Goal: Transaction & Acquisition: Purchase product/service

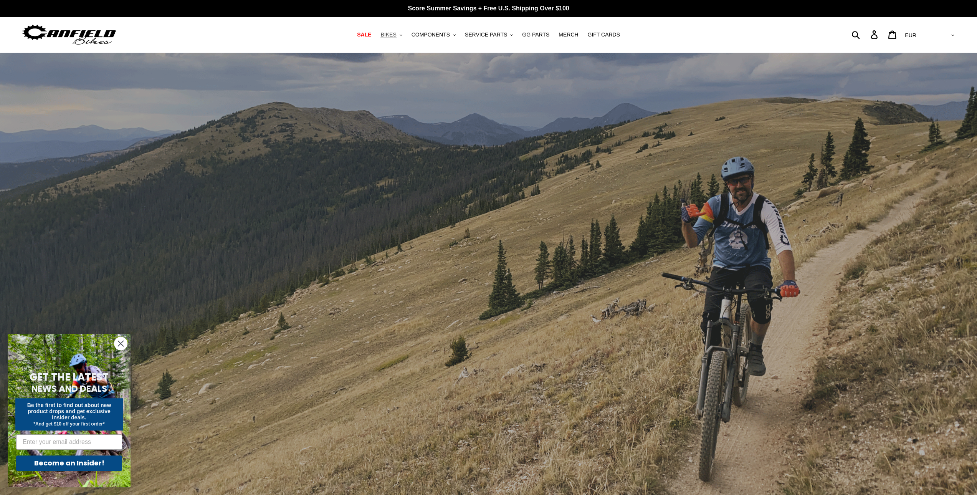
click at [396, 33] on span "BIKES" at bounding box center [388, 34] width 16 height 7
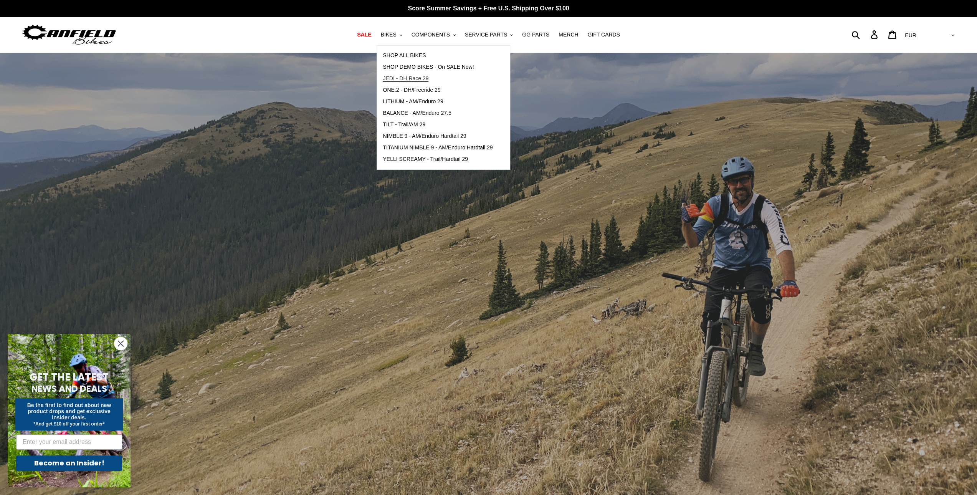
click at [413, 79] on span "JEDI - DH Race 29" at bounding box center [406, 78] width 46 height 7
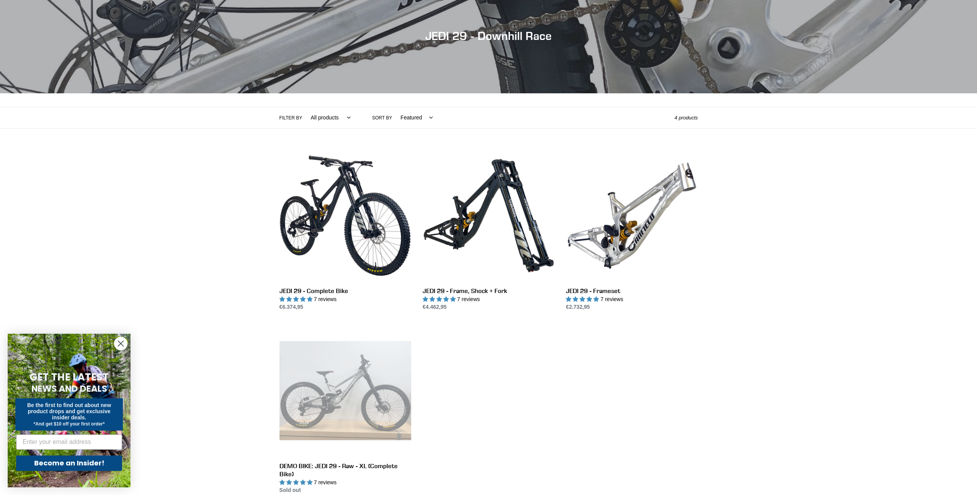
scroll to position [77, 0]
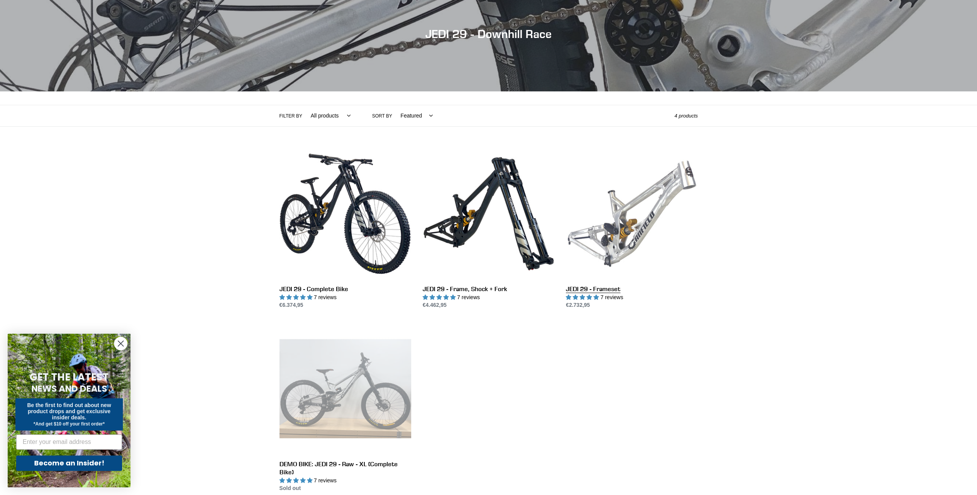
click at [610, 229] on link "JEDI 29 - Frameset" at bounding box center [632, 229] width 132 height 162
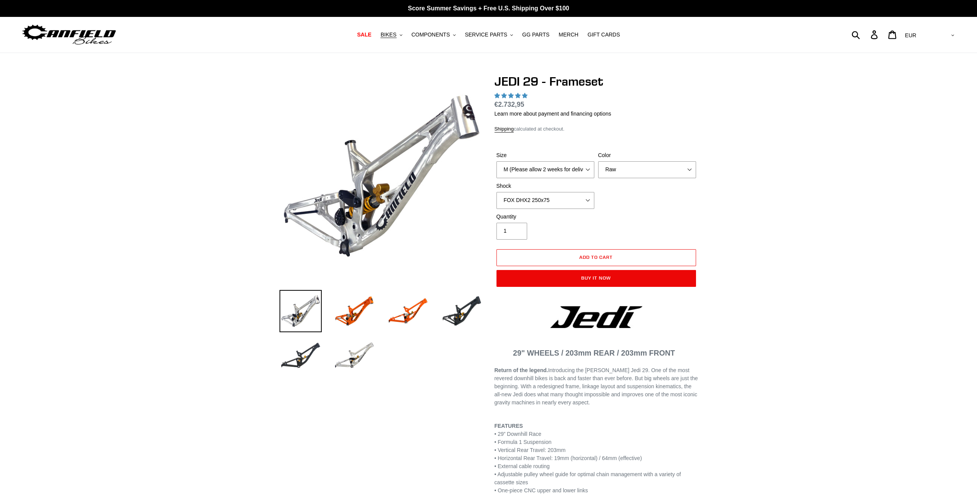
select select "highest-rating"
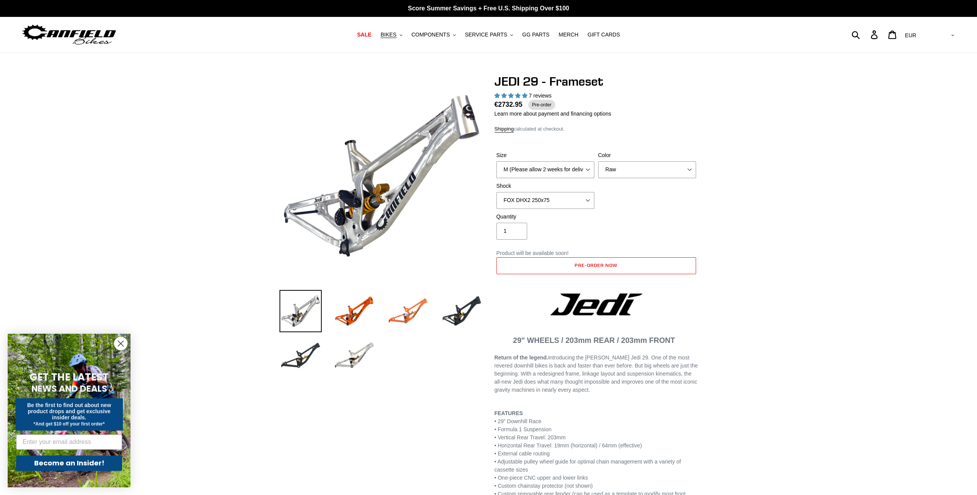
click at [407, 318] on img at bounding box center [408, 311] width 42 height 42
